Goal: Information Seeking & Learning: Find specific fact

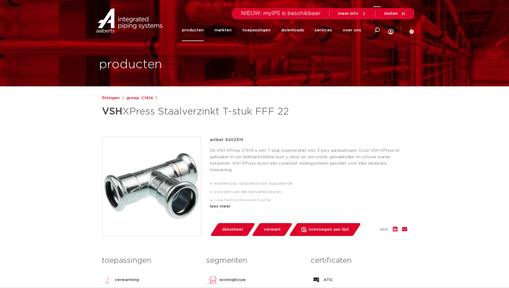
click at [374, 30] on div at bounding box center [377, 30] width 21 height 22
click at [377, 30] on icon at bounding box center [377, 34] width 8 height 8
click at [377, 30] on icon at bounding box center [377, 30] width 6 height 6
paste input "6431095"
type input "6431095"
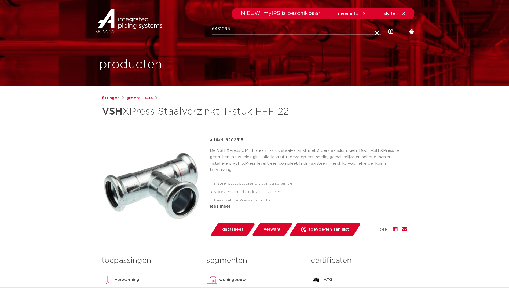
click button "Zoeken" at bounding box center [0, 0] width 0 height 0
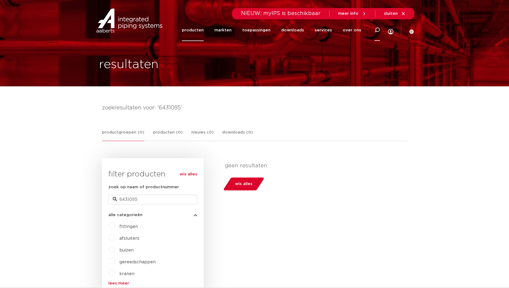
click at [375, 33] on div at bounding box center [377, 29] width 5 height 5
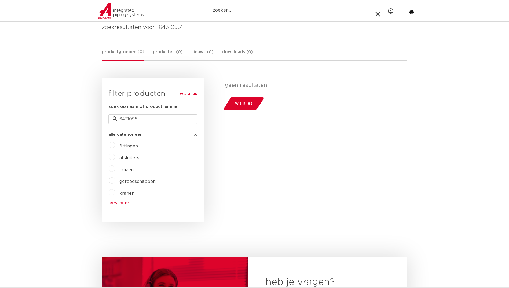
click at [309, 114] on div "filters geen resultaten wis alles filters geen resultaten wis alles" at bounding box center [306, 150] width 204 height 145
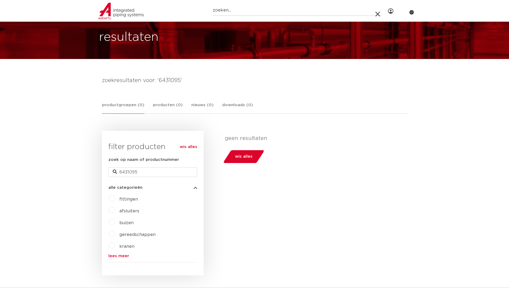
scroll to position [27, 0]
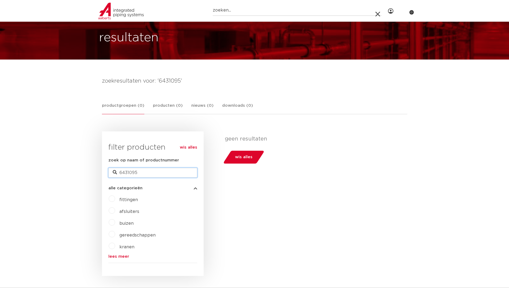
drag, startPoint x: 145, startPoint y: 174, endPoint x: 57, endPoint y: 185, distance: 88.6
click at [57, 185] on body "Zoeken NIEUW: myIPS is beschikbaar meer info sluiten producten markten toepassi…" at bounding box center [254, 281] width 509 height 616
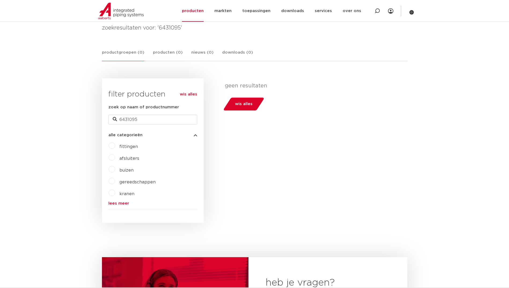
scroll to position [81, 0]
drag, startPoint x: 146, startPoint y: 116, endPoint x: 68, endPoint y: 124, distance: 78.0
click at [58, 129] on body "Zoeken NIEUW: myIPS is beschikbaar meer info sluiten producten markten toepassi…" at bounding box center [254, 227] width 509 height 616
click at [195, 93] on link "wis alles" at bounding box center [188, 94] width 17 height 6
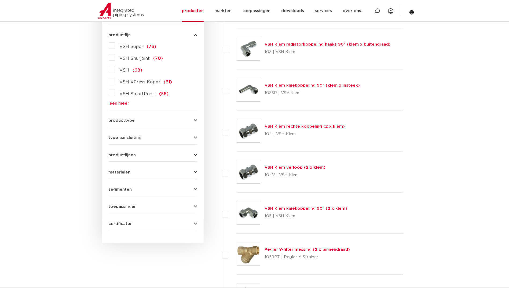
scroll to position [134, 0]
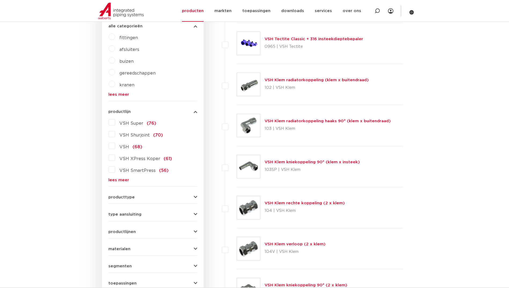
click at [115, 158] on label "VSH XPress Koper (61)" at bounding box center [143, 158] width 57 height 9
click at [0, 0] on input "VSH XPress Koper (61)" at bounding box center [0, 0] width 0 height 0
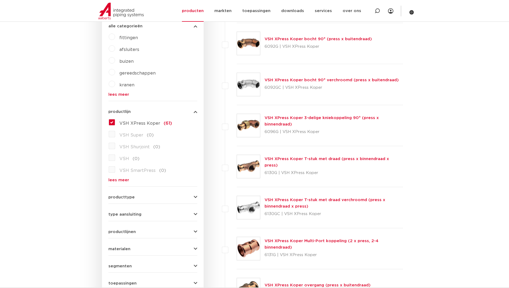
click at [115, 124] on label "VSH XPress Koper (61)" at bounding box center [143, 122] width 57 height 9
click at [0, 0] on input "VSH XPress Koper (61)" at bounding box center [0, 0] width 0 height 0
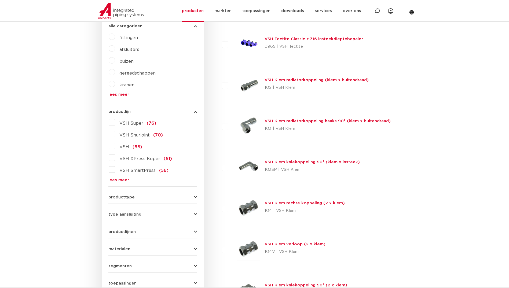
scroll to position [134, 0]
click at [125, 179] on link "lees meer" at bounding box center [152, 180] width 89 height 4
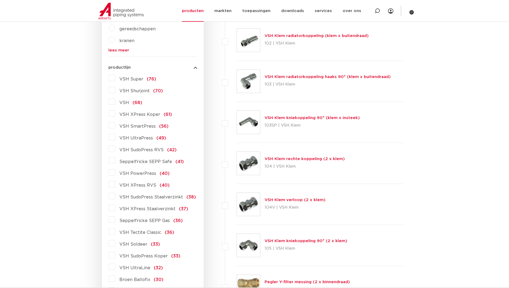
scroll to position [188, 0]
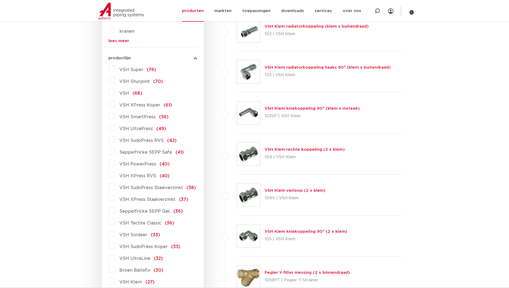
click at [115, 248] on label "VSH SudoPress Koper (33)" at bounding box center [147, 246] width 65 height 9
click at [0, 0] on input "VSH SudoPress Koper (33)" at bounding box center [0, 0] width 0 height 0
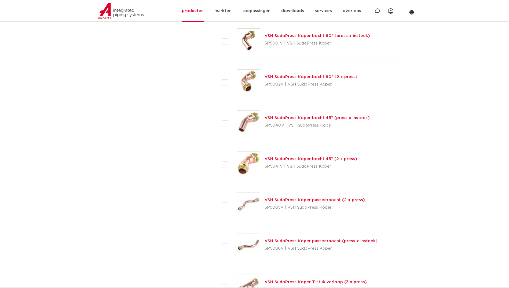
scroll to position [805, 0]
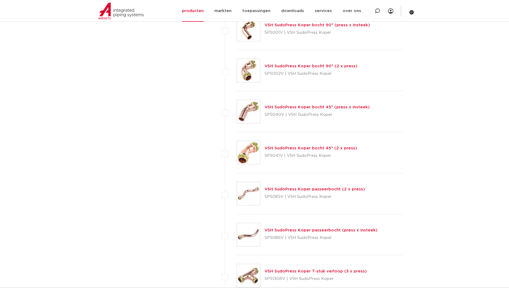
click at [247, 279] on img at bounding box center [248, 275] width 23 height 23
click at [250, 275] on img at bounding box center [248, 275] width 23 height 23
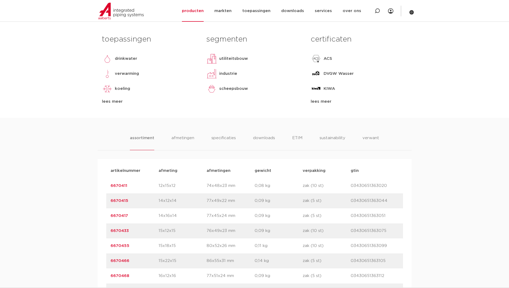
scroll to position [242, 0]
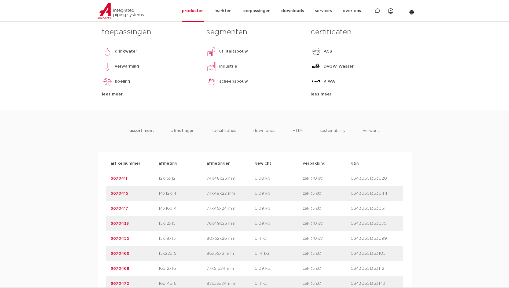
click at [189, 130] on li "afmetingen" at bounding box center [182, 135] width 23 height 15
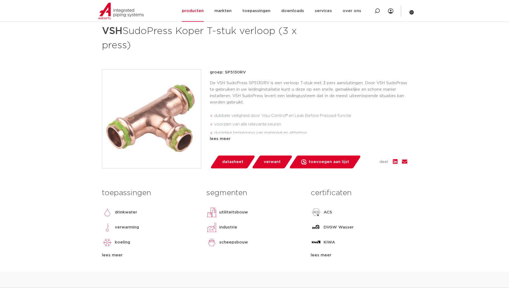
scroll to position [0, 0]
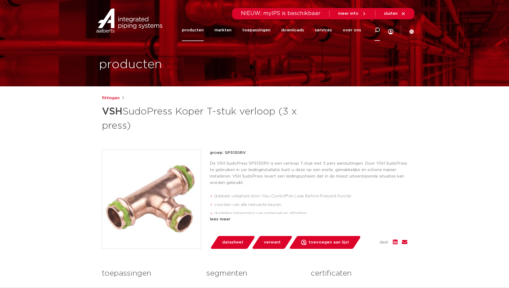
click at [380, 31] on div at bounding box center [377, 30] width 21 height 22
click at [140, 25] on img at bounding box center [129, 21] width 69 height 24
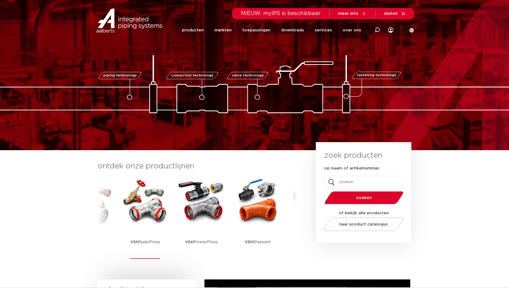
click at [157, 215] on img at bounding box center [145, 201] width 48 height 48
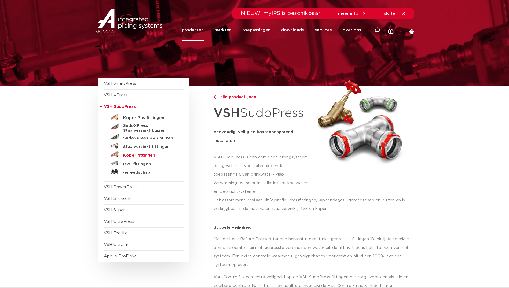
click at [149, 157] on h5 "Koper fittingen" at bounding box center [149, 155] width 53 height 5
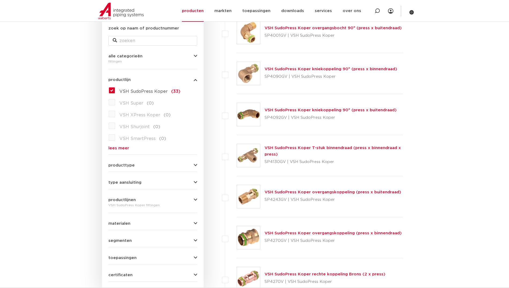
scroll to position [107, 0]
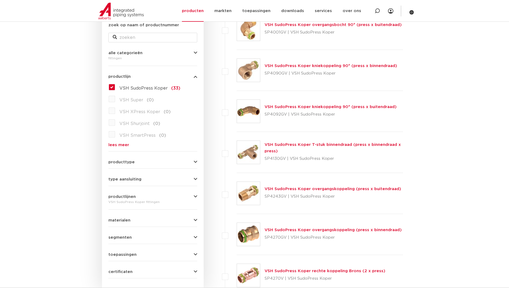
click at [283, 187] on link "VSH SudoPress Koper overgangskoppeling (press x buitendraad)" at bounding box center [333, 189] width 137 height 4
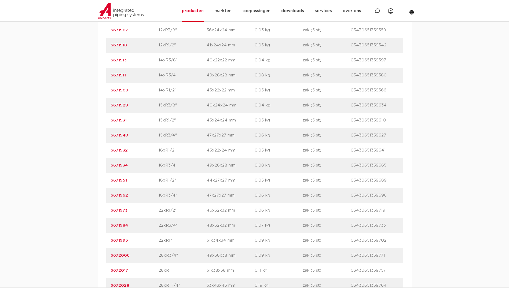
scroll to position [429, 0]
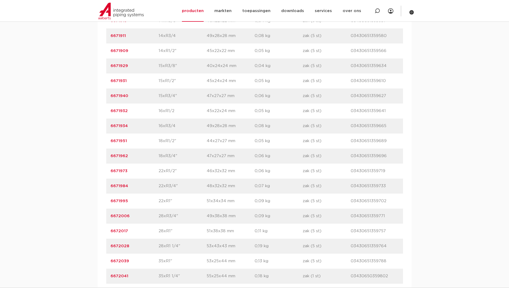
click at [119, 200] on link "6671995" at bounding box center [119, 201] width 17 height 4
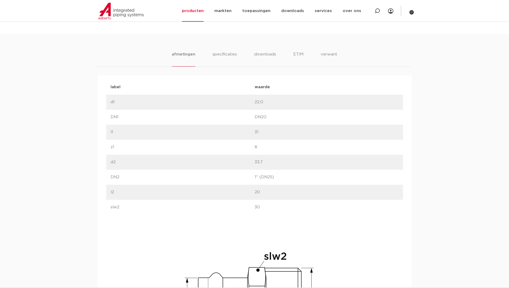
scroll to position [322, 0]
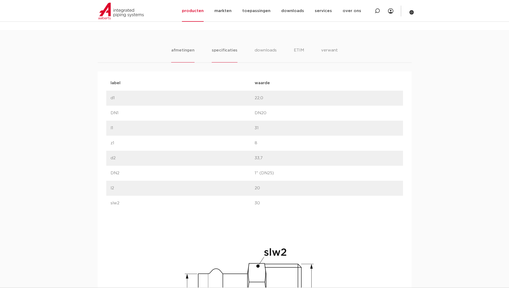
click at [234, 49] on li "specificaties" at bounding box center [225, 54] width 26 height 15
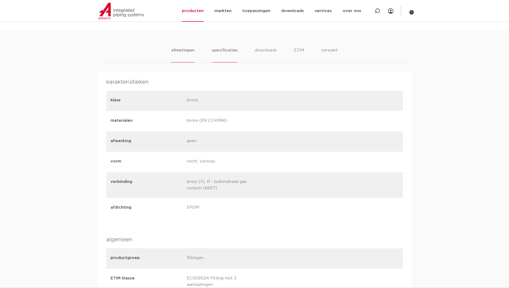
click at [187, 50] on li "afmetingen" at bounding box center [182, 54] width 23 height 15
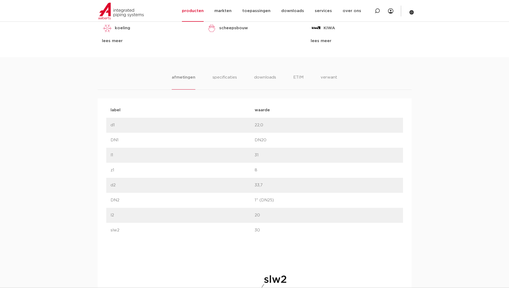
scroll to position [295, 0]
drag, startPoint x: 235, startPoint y: 81, endPoint x: 235, endPoint y: 84, distance: 3.0
click at [235, 83] on li "specificaties" at bounding box center [225, 81] width 26 height 15
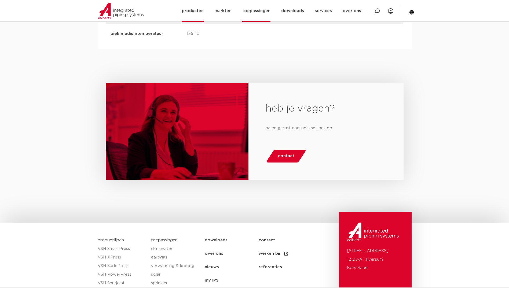
scroll to position [1100, 0]
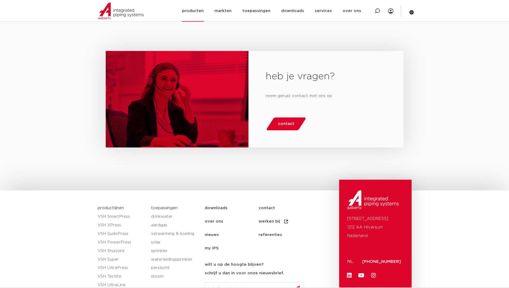
drag, startPoint x: 372, startPoint y: 13, endPoint x: 377, endPoint y: 13, distance: 5.1
click at [372, 13] on div at bounding box center [377, 11] width 21 height 22
click at [378, 13] on icon at bounding box center [378, 15] width 8 height 8
click at [374, 17] on div at bounding box center [377, 11] width 21 height 22
paste input "6750249"
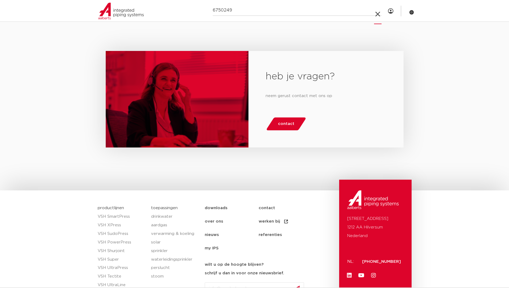
type input "6750249"
click button "Zoeken" at bounding box center [0, 0] width 0 height 0
click at [353, 12] on input "6750249" at bounding box center [297, 10] width 169 height 11
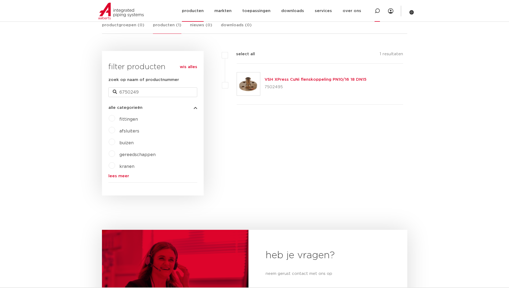
click at [381, 10] on div at bounding box center [377, 11] width 21 height 22
click at [378, 11] on icon at bounding box center [378, 15] width 8 height 8
click at [374, 9] on div at bounding box center [377, 11] width 21 height 22
paste input "WARTELPUNTSTUK"
type input "WARTELPUNTSTUK"
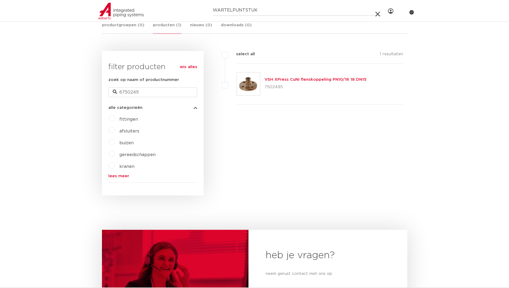
click button "Zoeken" at bounding box center [0, 0] width 0 height 0
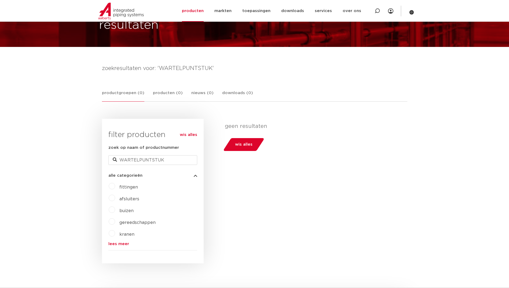
scroll to position [27, 0]
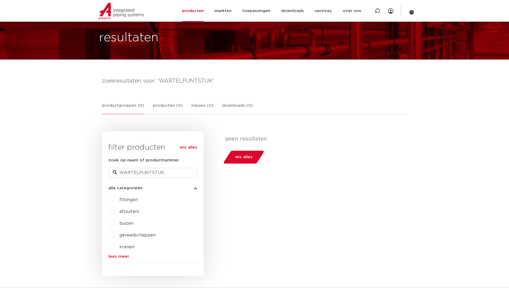
click at [182, 147] on link "wis alles" at bounding box center [188, 147] width 17 height 6
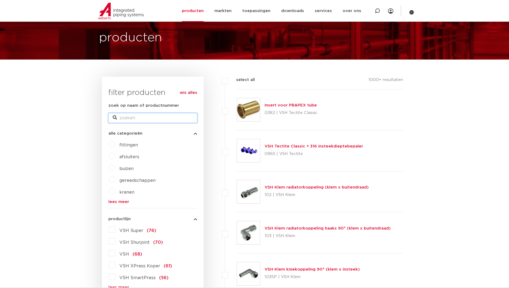
click at [182, 116] on input "zoek op naam of productnummer" at bounding box center [152, 118] width 89 height 10
paste input "6207454"
type input "6207454"
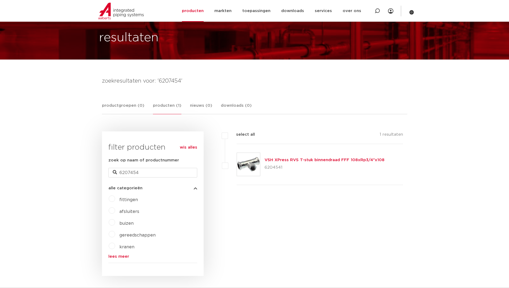
click at [256, 165] on img at bounding box center [248, 164] width 23 height 23
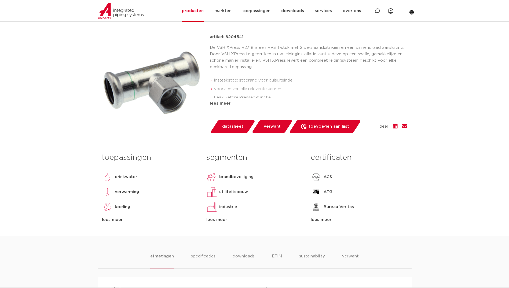
scroll to position [130, 0]
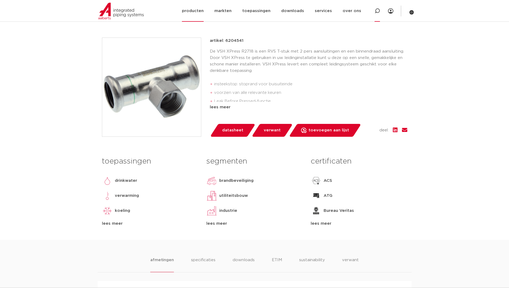
click at [378, 10] on icon at bounding box center [377, 10] width 5 height 5
paste input "6203384"
type input "6203384"
click button "Zoeken" at bounding box center [0, 0] width 0 height 0
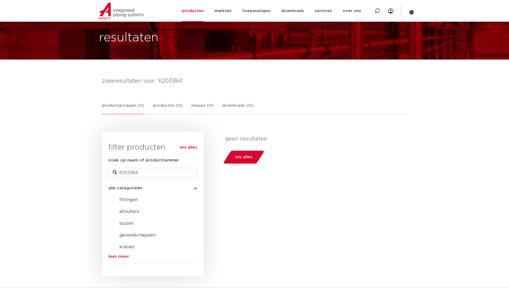
click at [192, 149] on link "wis alles" at bounding box center [188, 147] width 17 height 6
